Goal: Task Accomplishment & Management: Use online tool/utility

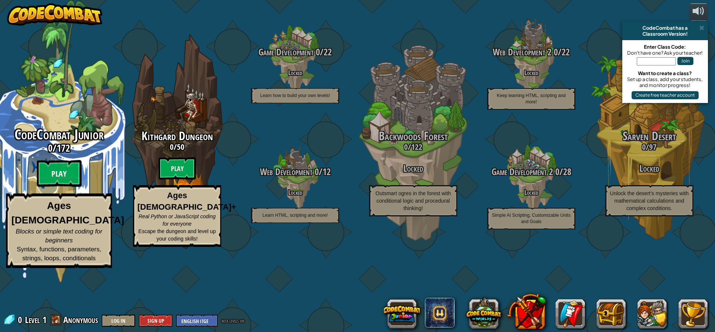
click at [59, 187] on btn "Play" at bounding box center [59, 173] width 45 height 27
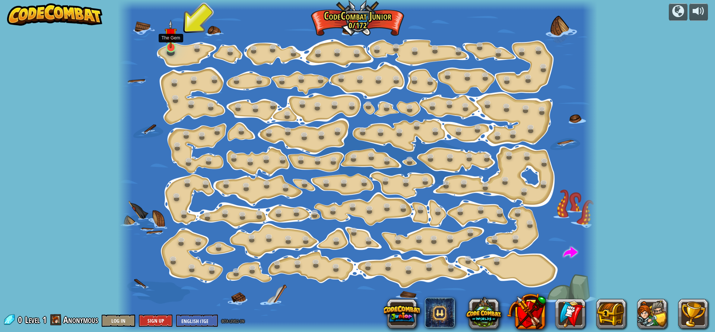
click at [167, 48] on img at bounding box center [171, 34] width 13 height 29
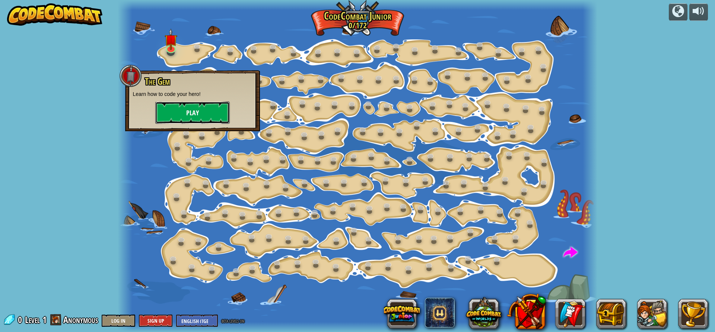
click at [199, 112] on button "Play" at bounding box center [192, 113] width 74 height 22
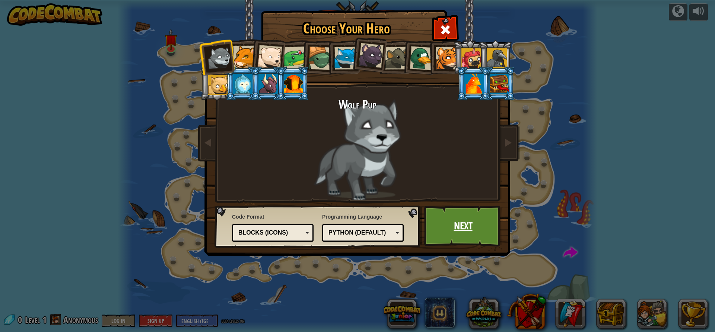
click at [478, 223] on link "Next" at bounding box center [463, 226] width 78 height 41
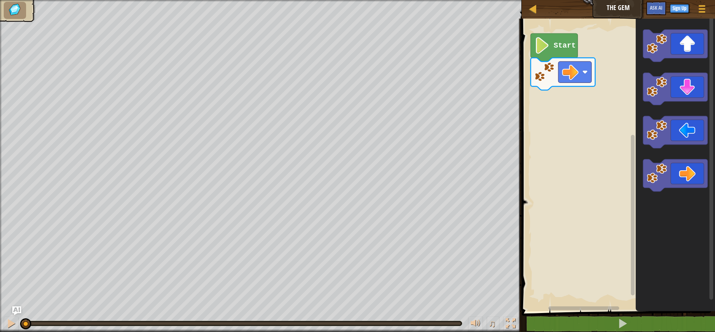
click at [554, 45] on text "Start" at bounding box center [565, 46] width 22 height 8
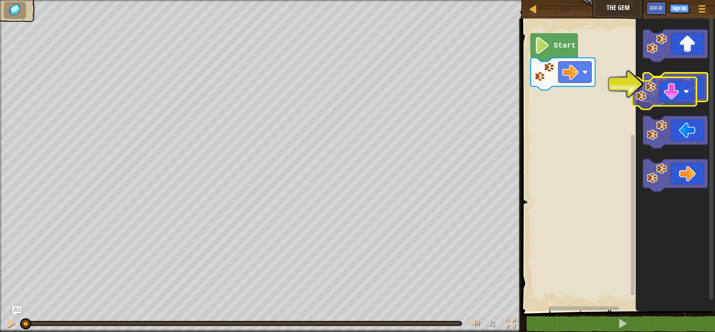
click at [660, 102] on icon "Blockly Workspace" at bounding box center [675, 89] width 64 height 32
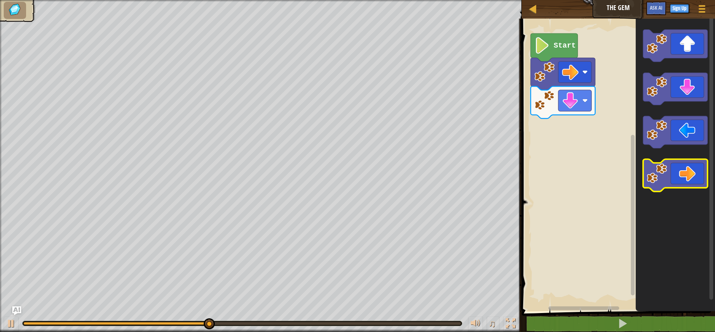
click at [692, 184] on icon "Blockly Workspace" at bounding box center [675, 175] width 64 height 32
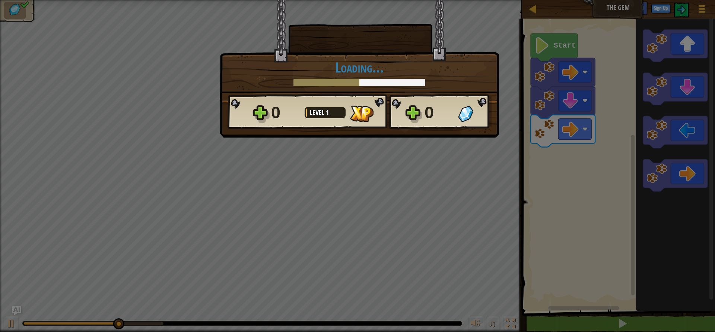
click at [688, 1] on body "Map The Gem Game Menu Sign Up Ask AI 1 הההההההההההההההההההההההההההההההההההההההה…" at bounding box center [357, 0] width 715 height 1
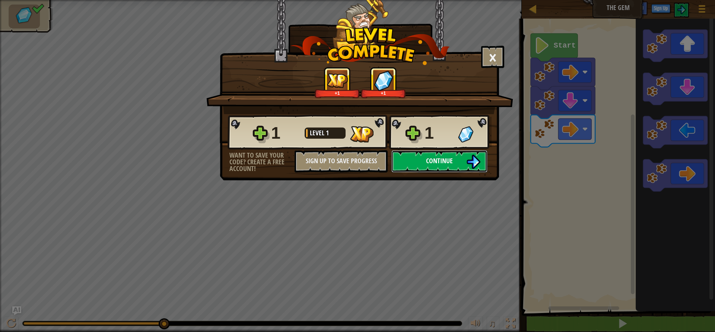
click at [448, 168] on button "Continue" at bounding box center [439, 161] width 96 height 22
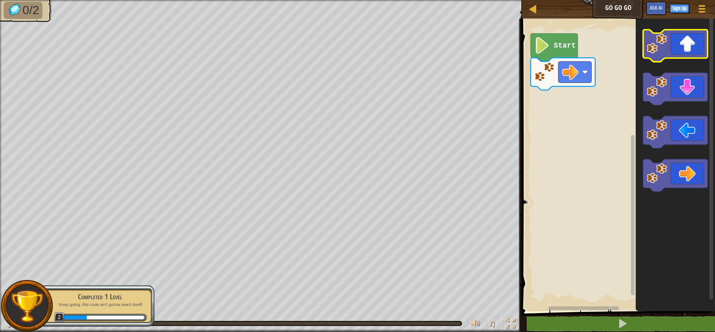
click at [688, 46] on icon "Blockly Workspace" at bounding box center [675, 46] width 64 height 32
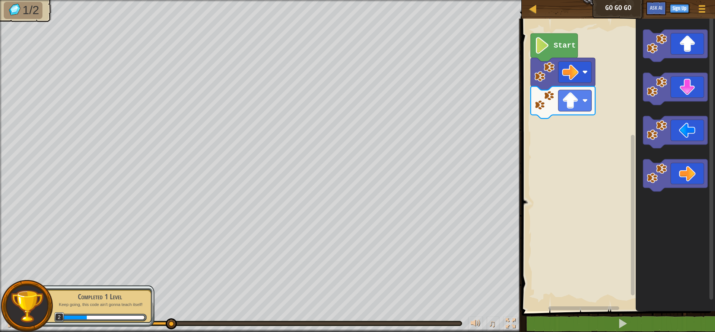
click at [697, 196] on icon "Blockly Workspace" at bounding box center [674, 163] width 79 height 297
click at [690, 173] on icon "Blockly Workspace" at bounding box center [675, 175] width 64 height 32
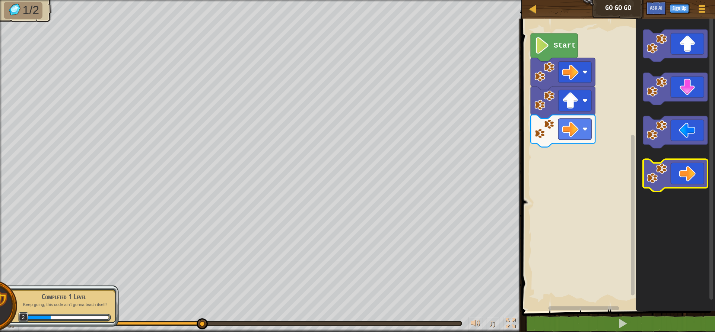
click at [686, 163] on icon "Blockly Workspace" at bounding box center [675, 175] width 64 height 32
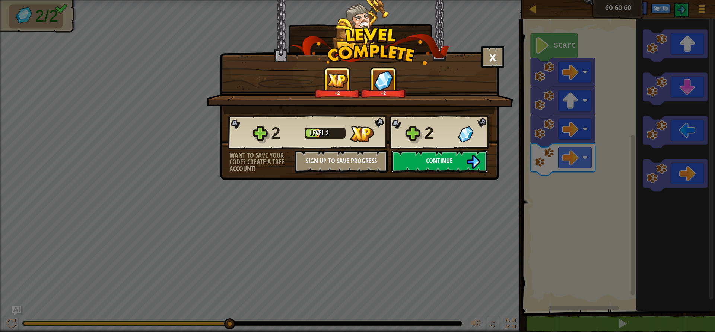
click at [440, 161] on span "Continue" at bounding box center [439, 160] width 27 height 9
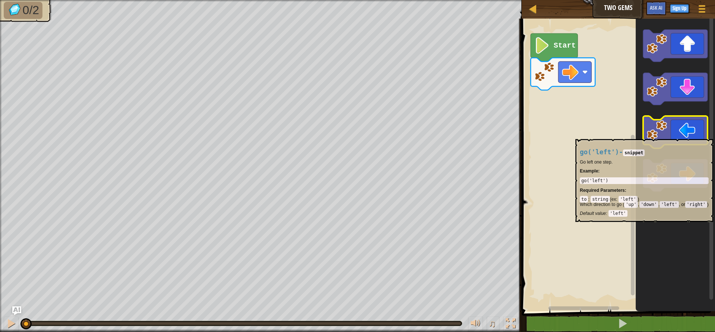
click at [684, 136] on icon "Blockly Workspace" at bounding box center [675, 132] width 64 height 32
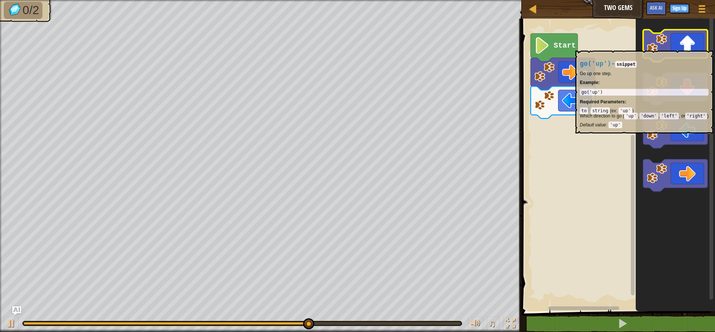
click at [684, 47] on icon "Blockly Workspace" at bounding box center [675, 46] width 64 height 32
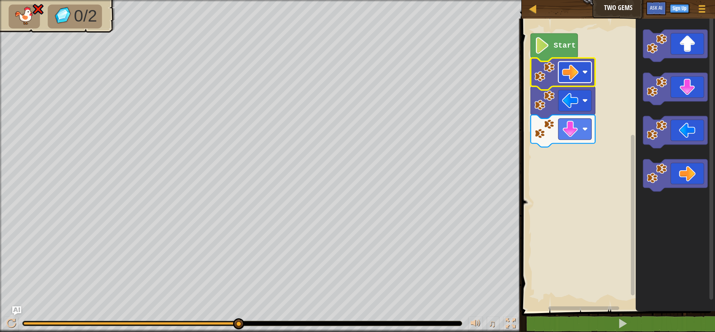
click at [585, 76] on rect "Blockly Workspace" at bounding box center [574, 71] width 33 height 21
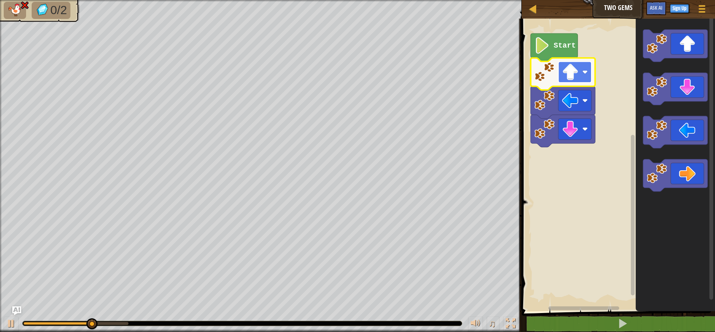
click at [587, 83] on rect "Blockly Workspace" at bounding box center [574, 71] width 33 height 21
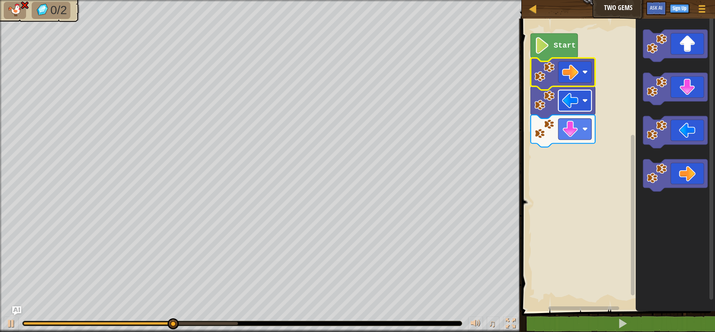
click at [586, 103] on image "Blockly Workspace" at bounding box center [585, 101] width 6 height 6
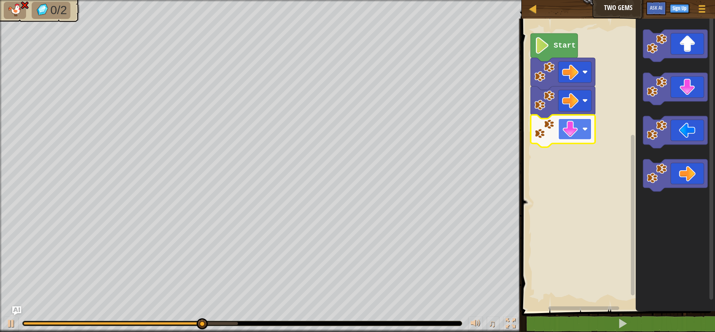
click at [584, 131] on image "Blockly Workspace" at bounding box center [585, 130] width 6 height 6
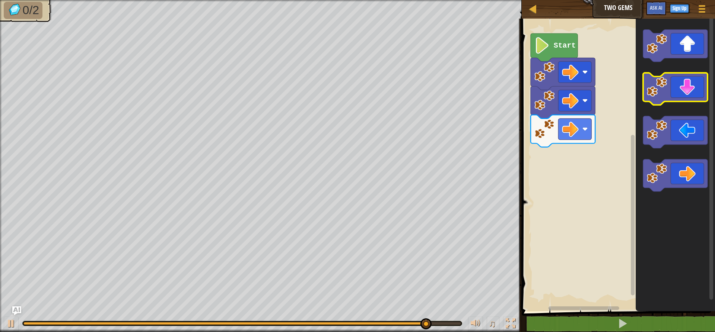
click at [658, 101] on icon "Blockly Workspace" at bounding box center [675, 89] width 64 height 32
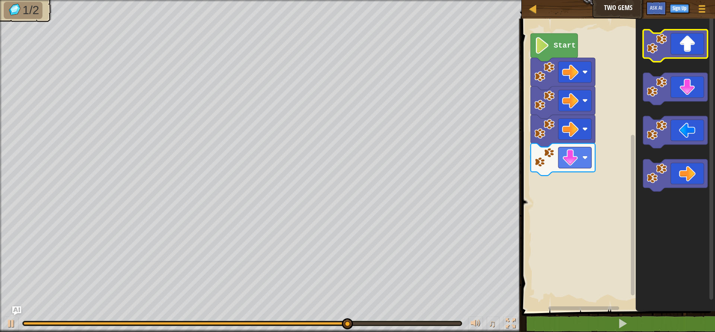
click at [691, 52] on icon "Blockly Workspace" at bounding box center [675, 46] width 64 height 32
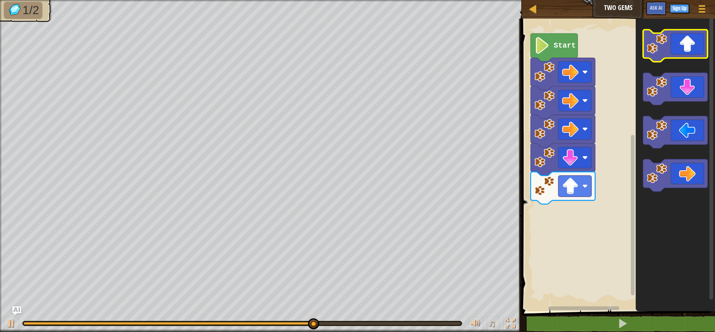
click at [691, 52] on icon "Blockly Workspace" at bounding box center [675, 46] width 64 height 32
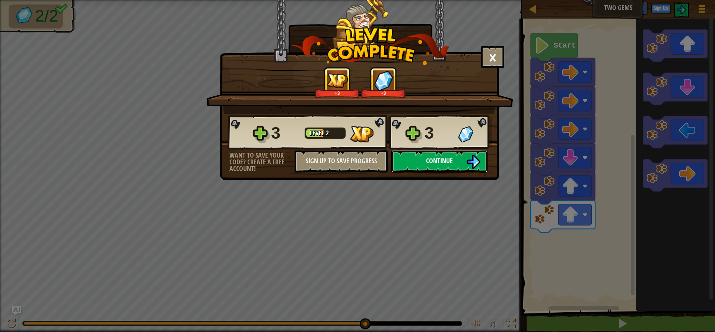
click at [437, 160] on span "Continue" at bounding box center [439, 160] width 27 height 9
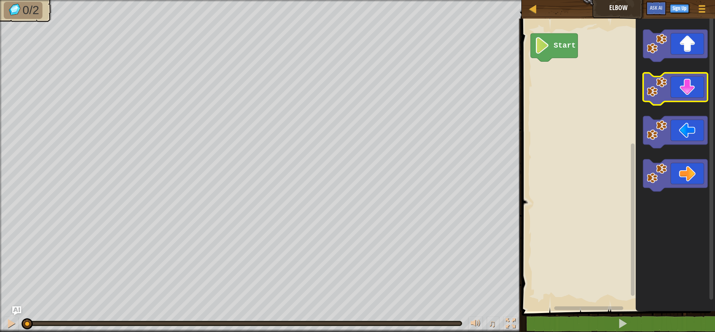
click at [672, 99] on icon "Blockly Workspace" at bounding box center [675, 89] width 64 height 32
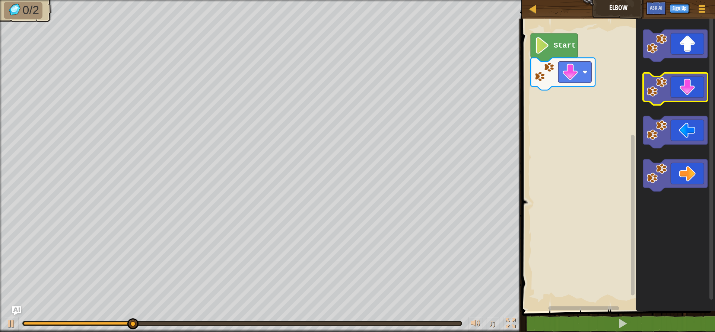
click at [672, 99] on icon "Blockly Workspace" at bounding box center [675, 89] width 64 height 32
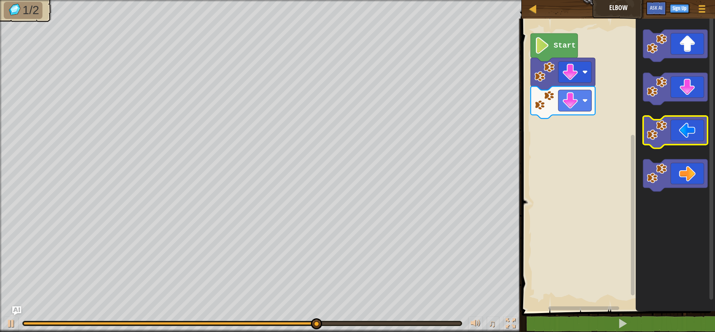
click at [677, 128] on icon "Blockly Workspace" at bounding box center [675, 132] width 64 height 32
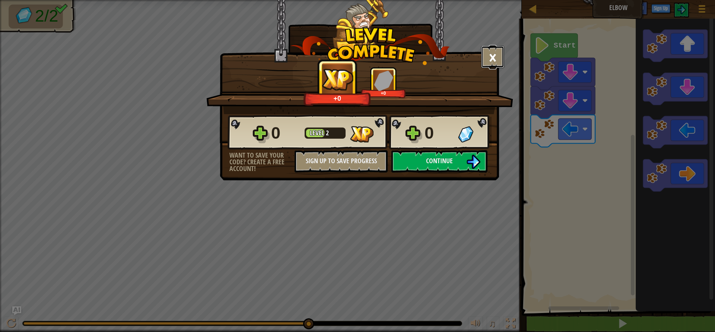
click at [492, 57] on button "×" at bounding box center [492, 57] width 23 height 22
